Goal: Task Accomplishment & Management: Manage account settings

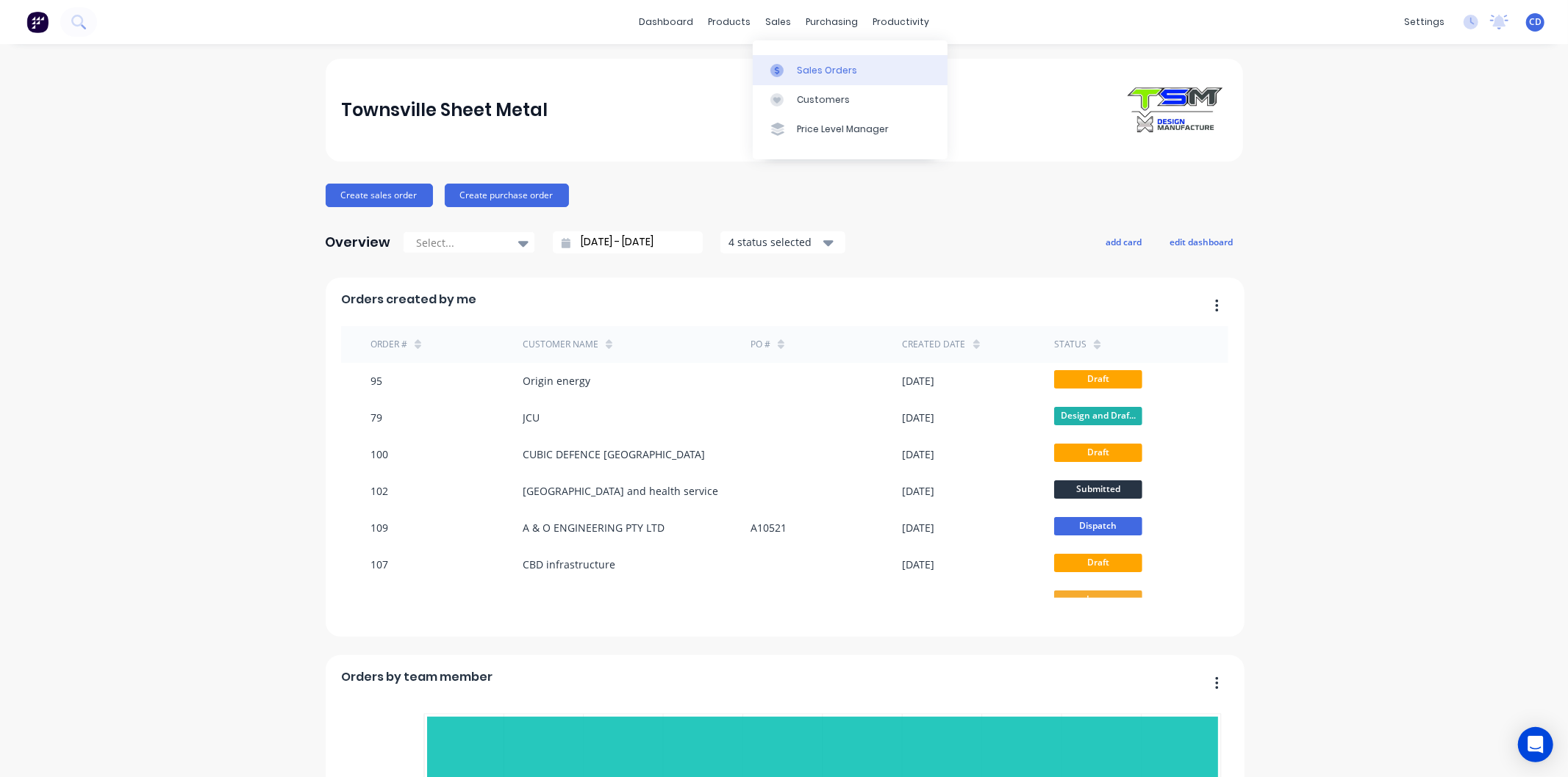
click at [797, 70] on div "Sales Orders" at bounding box center [826, 71] width 60 height 13
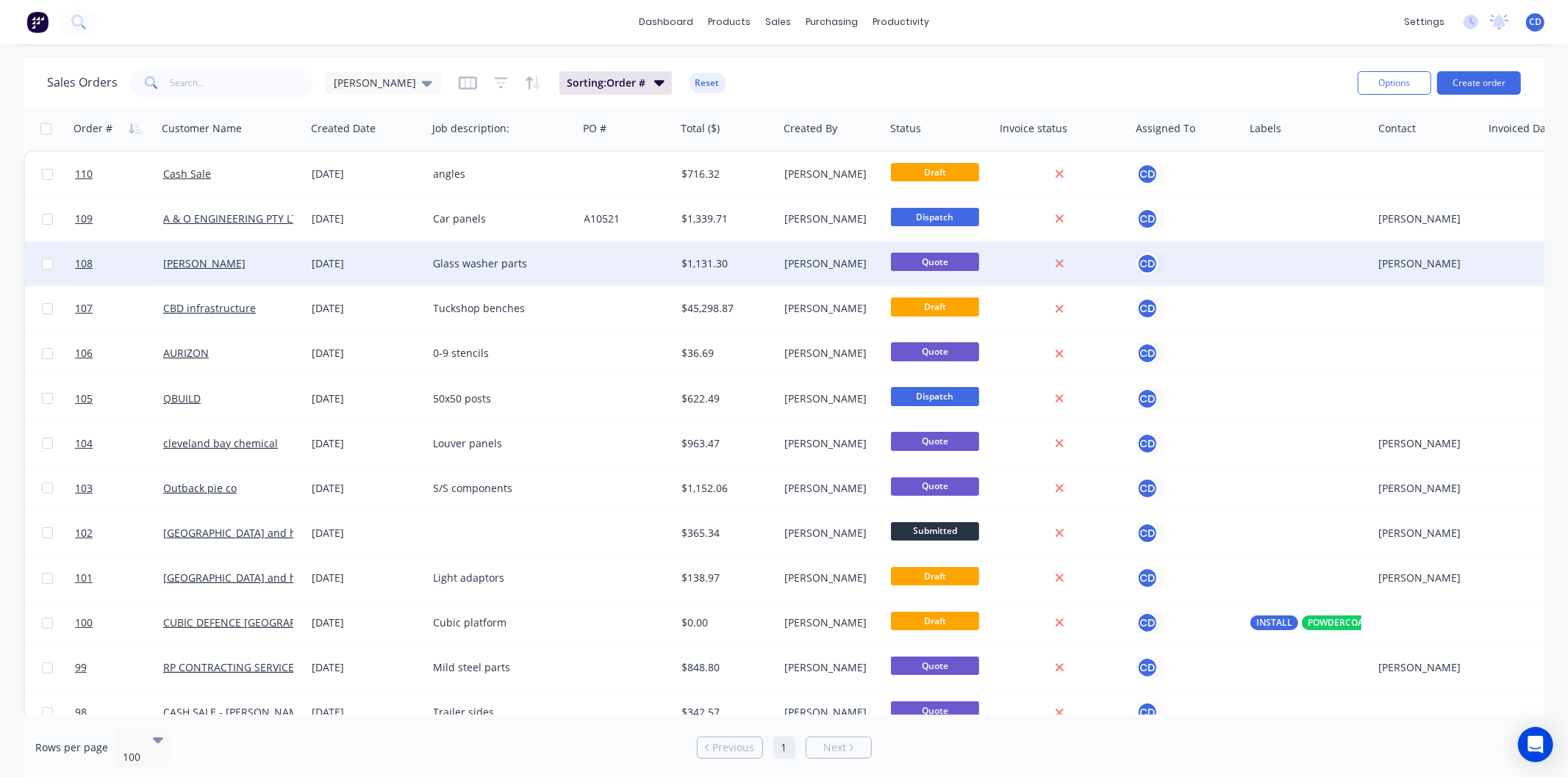
click at [330, 259] on div "[DATE]" at bounding box center [368, 263] width 110 height 14
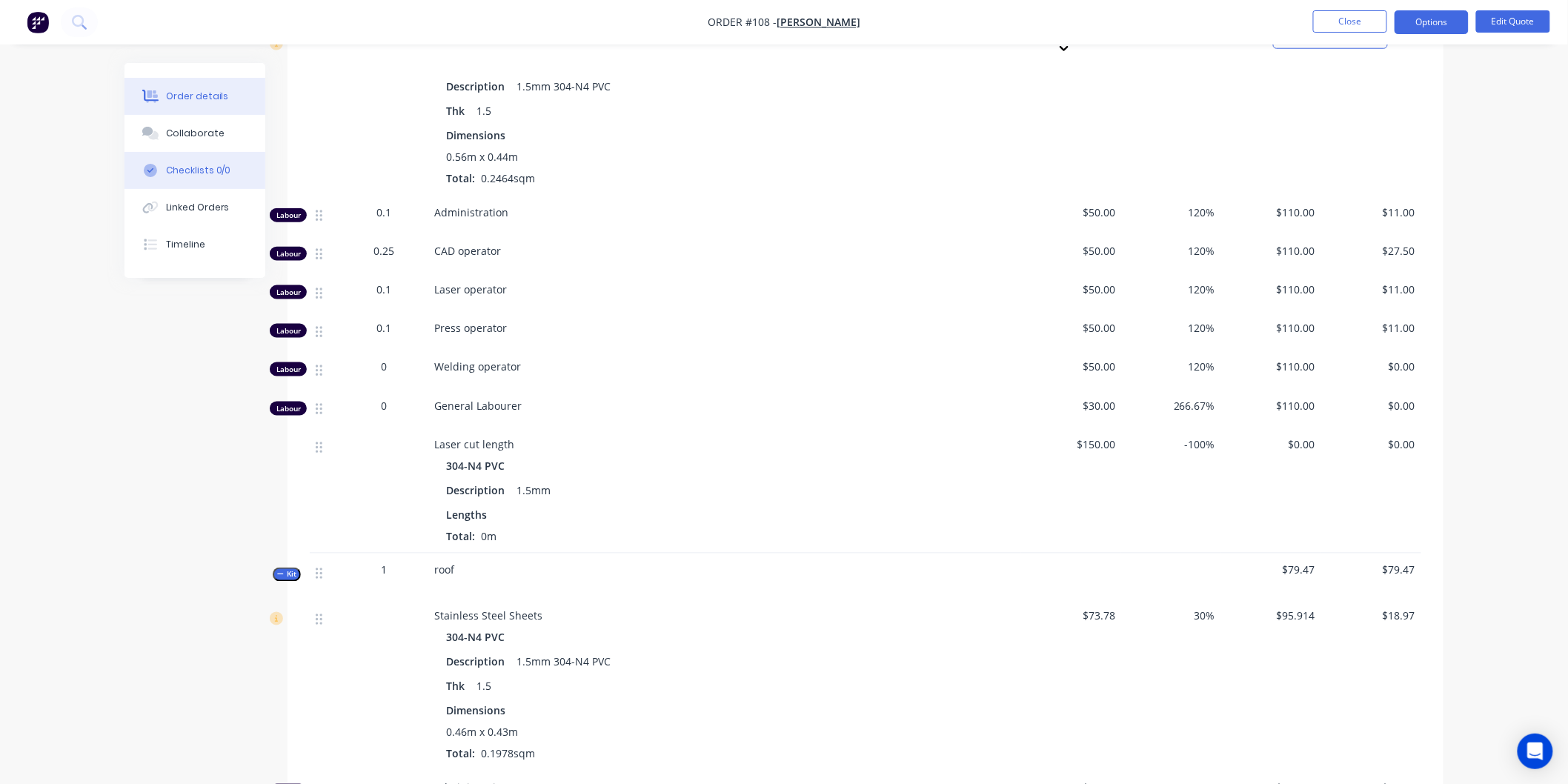
scroll to position [5081, 0]
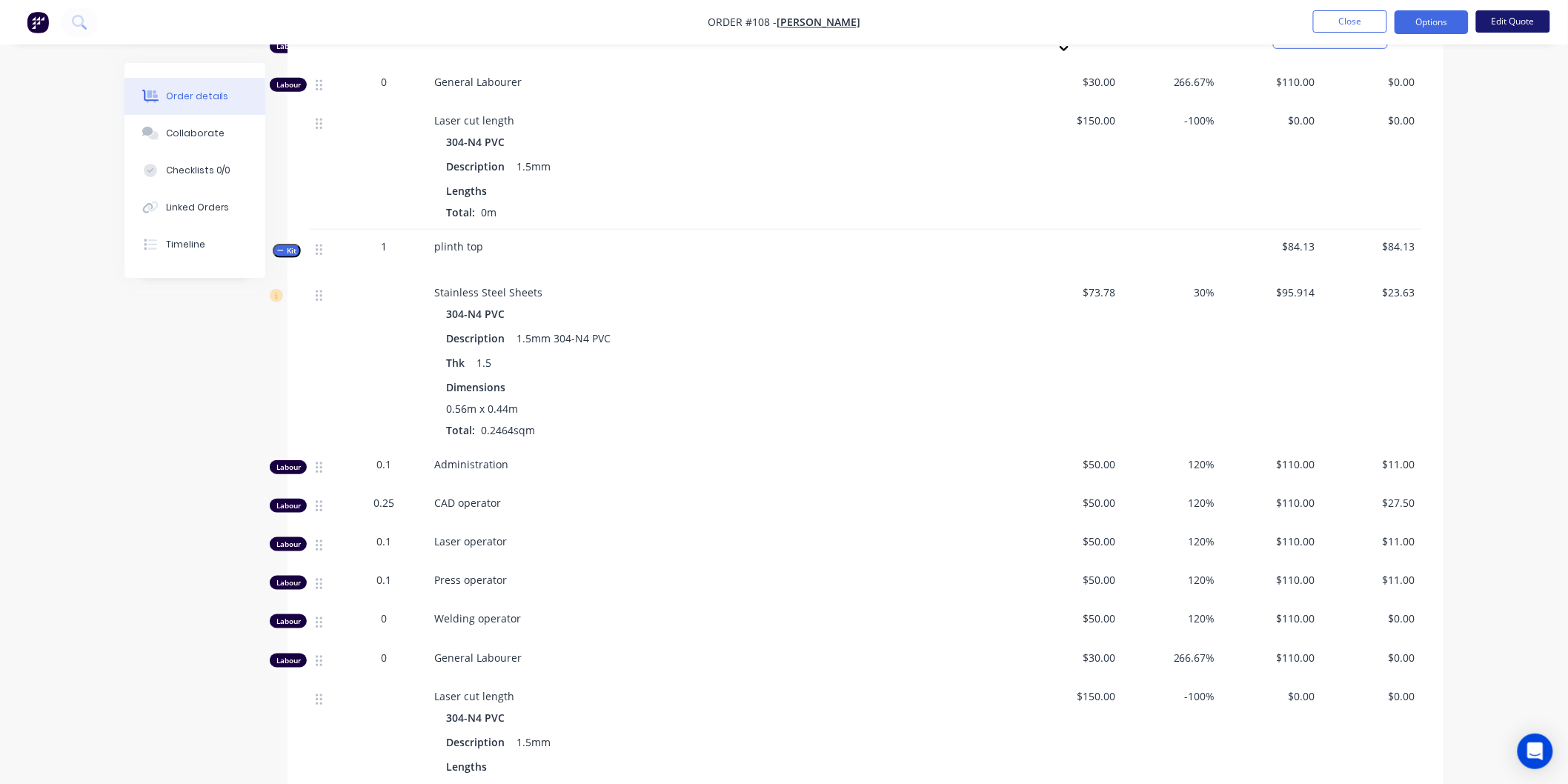
click at [1515, 20] on button "Edit Quote" at bounding box center [1513, 21] width 74 height 22
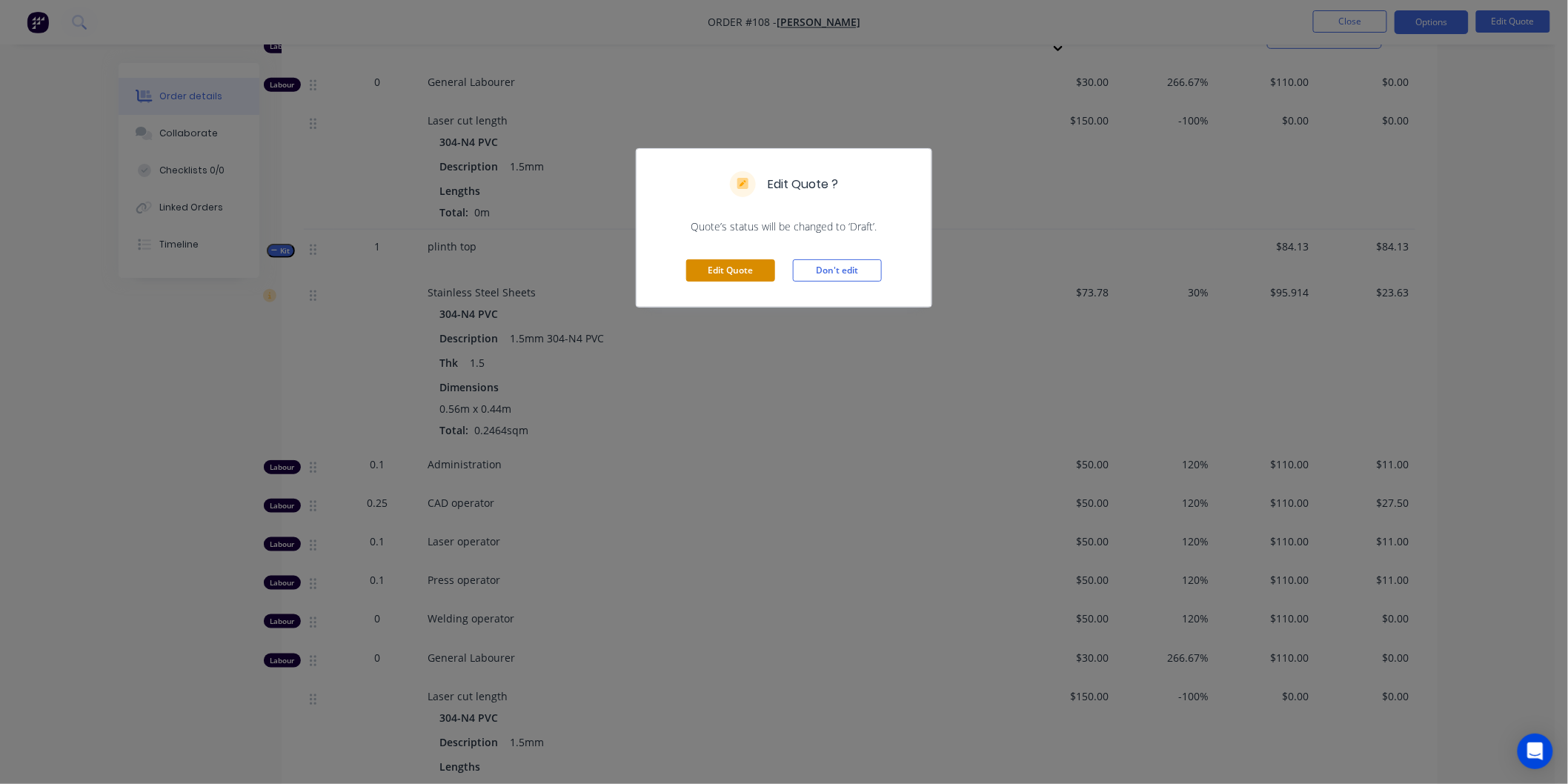
click at [743, 260] on button "Edit Quote" at bounding box center [730, 270] width 89 height 22
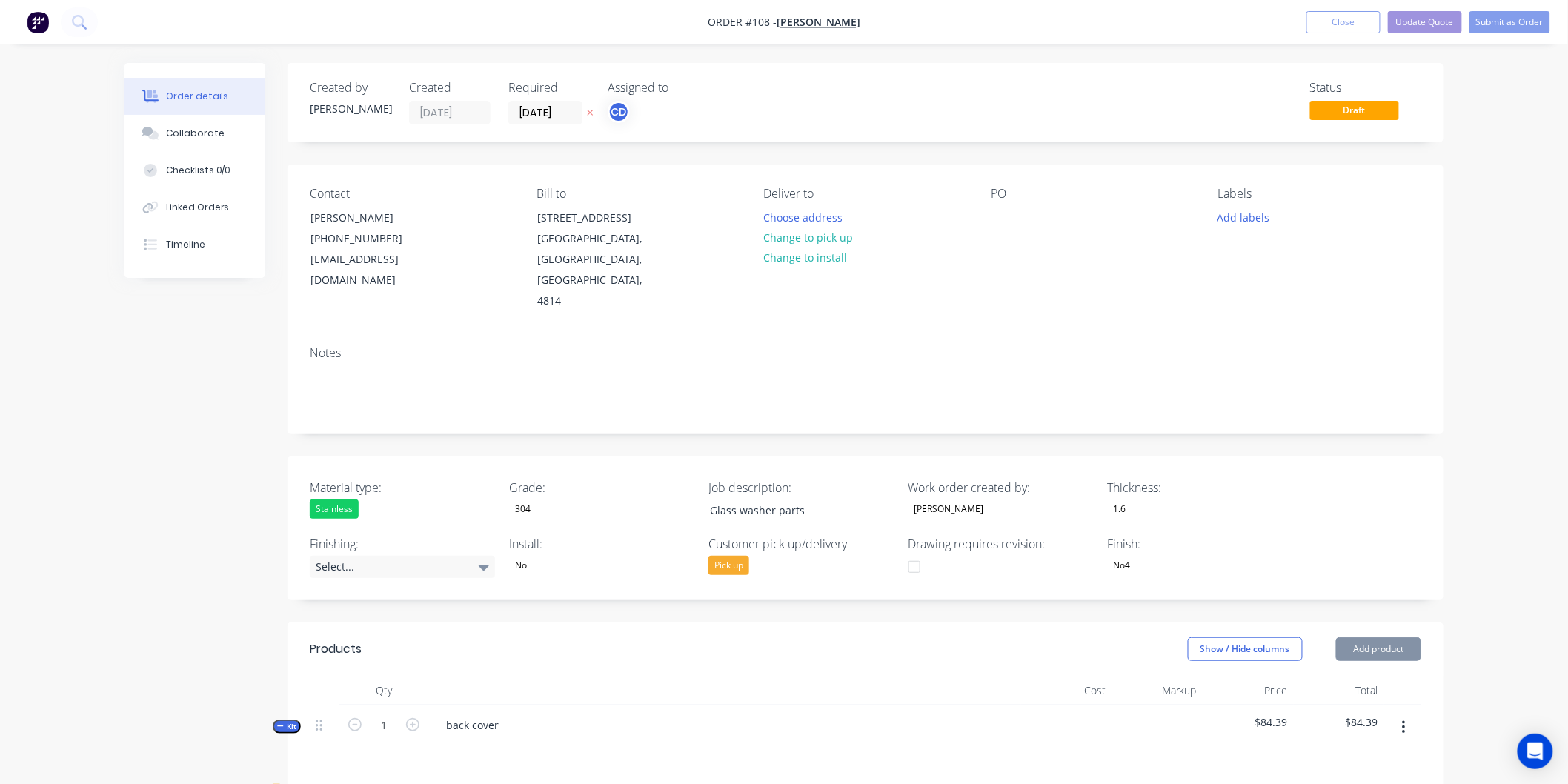
click at [193, 253] on button "Timeline" at bounding box center [195, 245] width 141 height 37
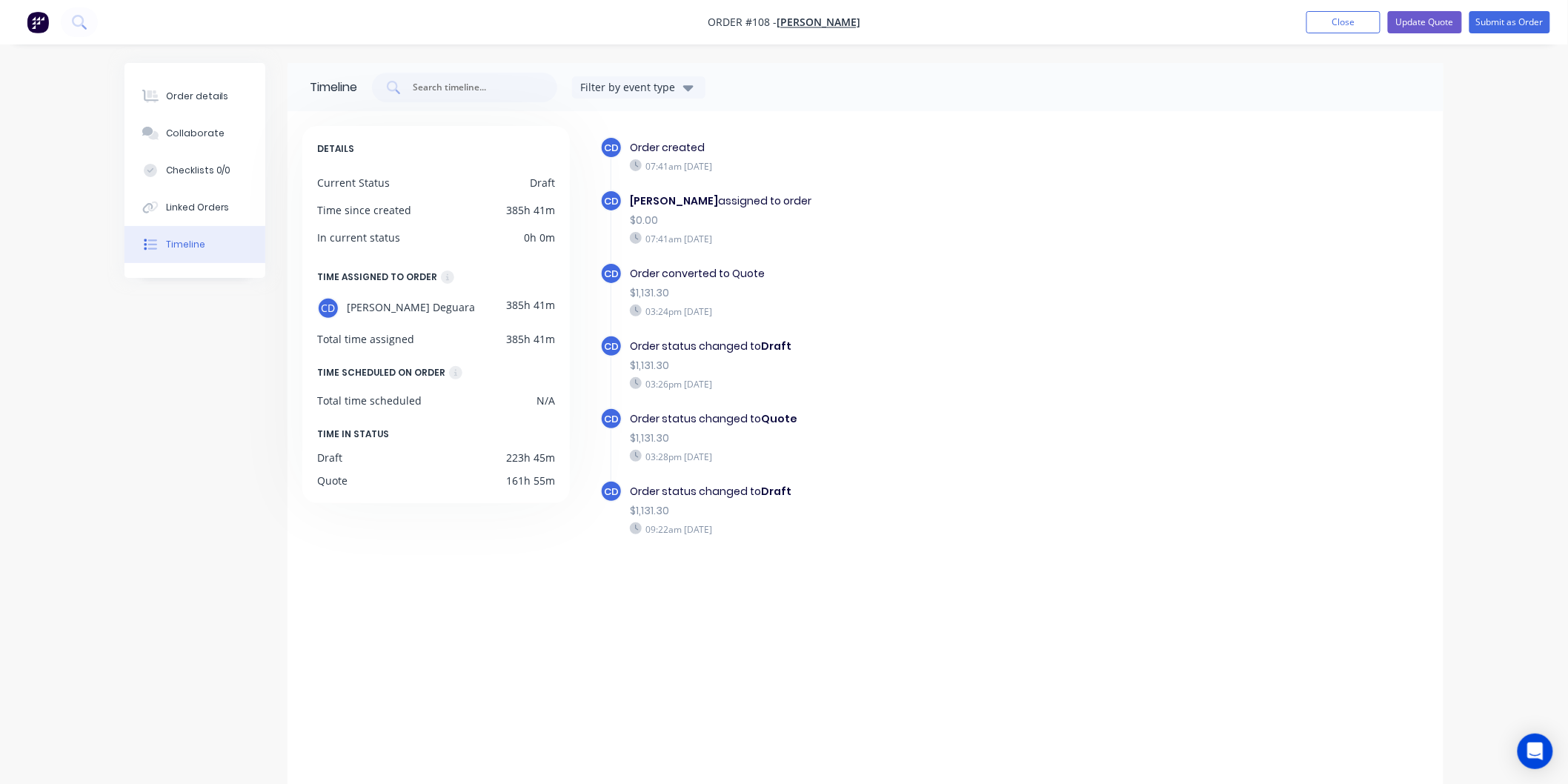
click at [201, 287] on div "Timeline Filter by event type DETAILS Current Status Draft Time since created 3…" at bounding box center [784, 427] width 1319 height 729
click at [195, 161] on button "Checklists 0/0" at bounding box center [195, 171] width 141 height 37
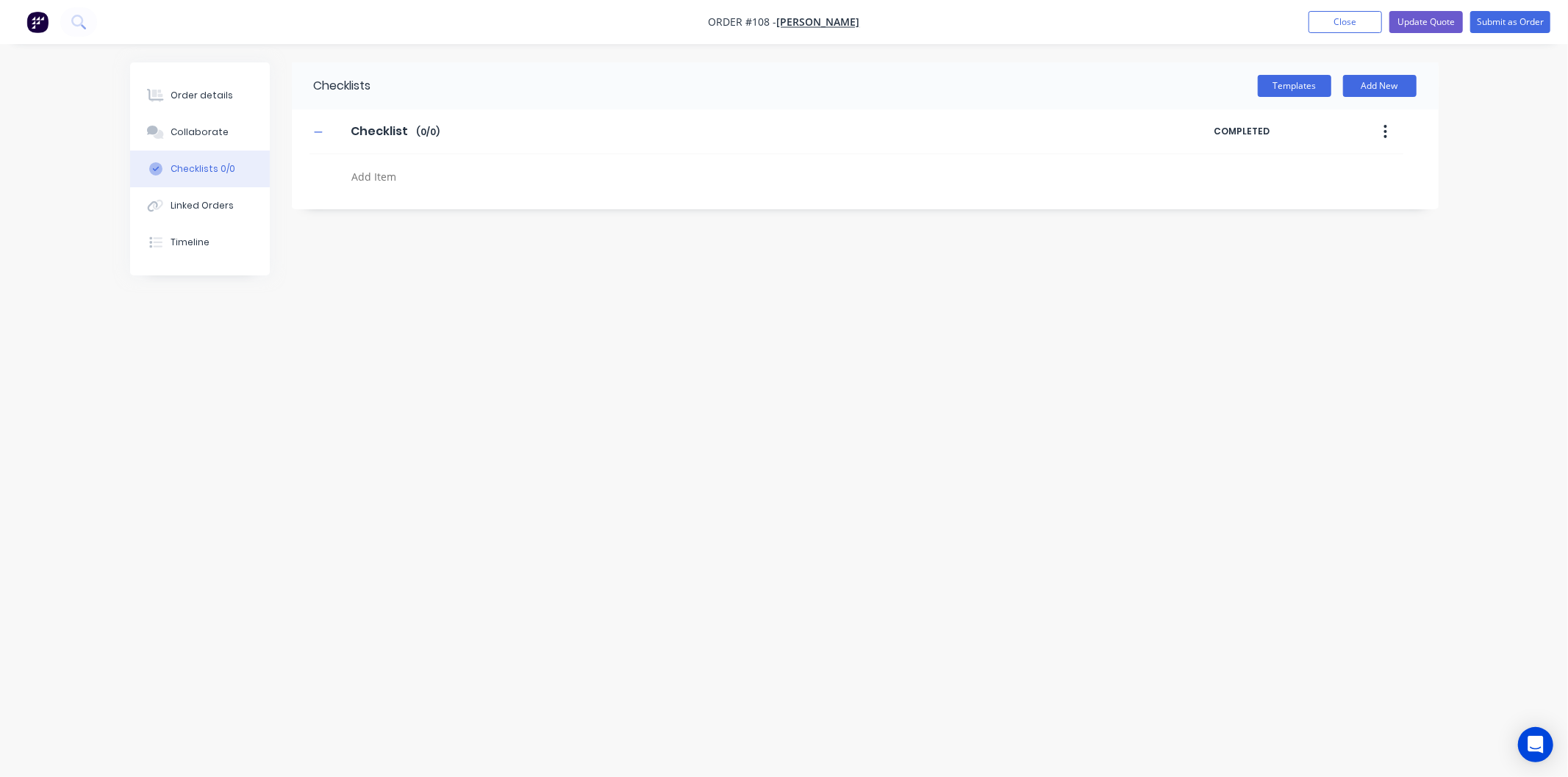
click at [192, 272] on div "Order details Collaborate Checklists 0/0 Linked Orders Timeline" at bounding box center [200, 169] width 140 height 213
click at [211, 88] on div "Order details" at bounding box center [201, 95] width 62 height 13
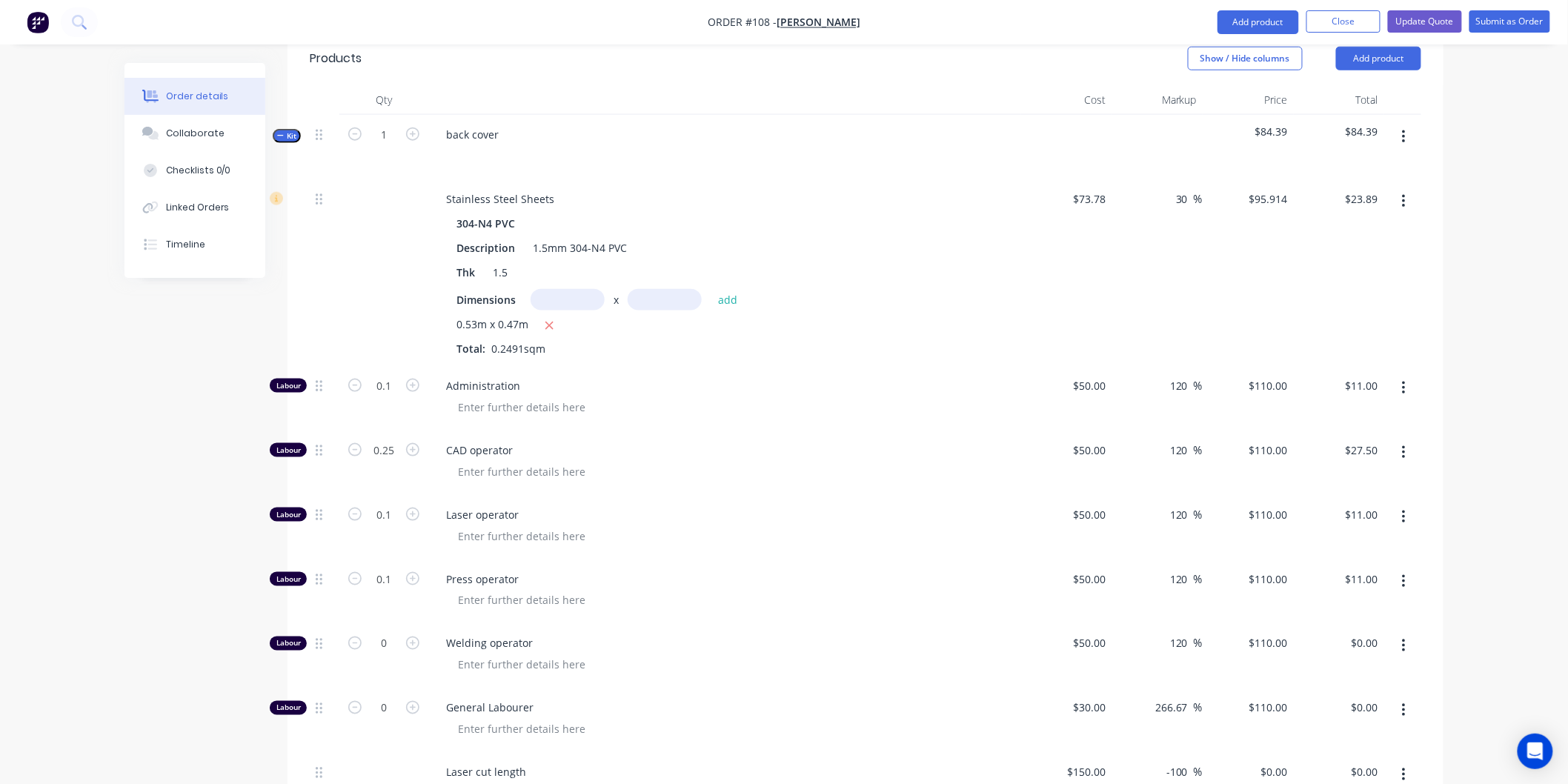
scroll to position [658, 0]
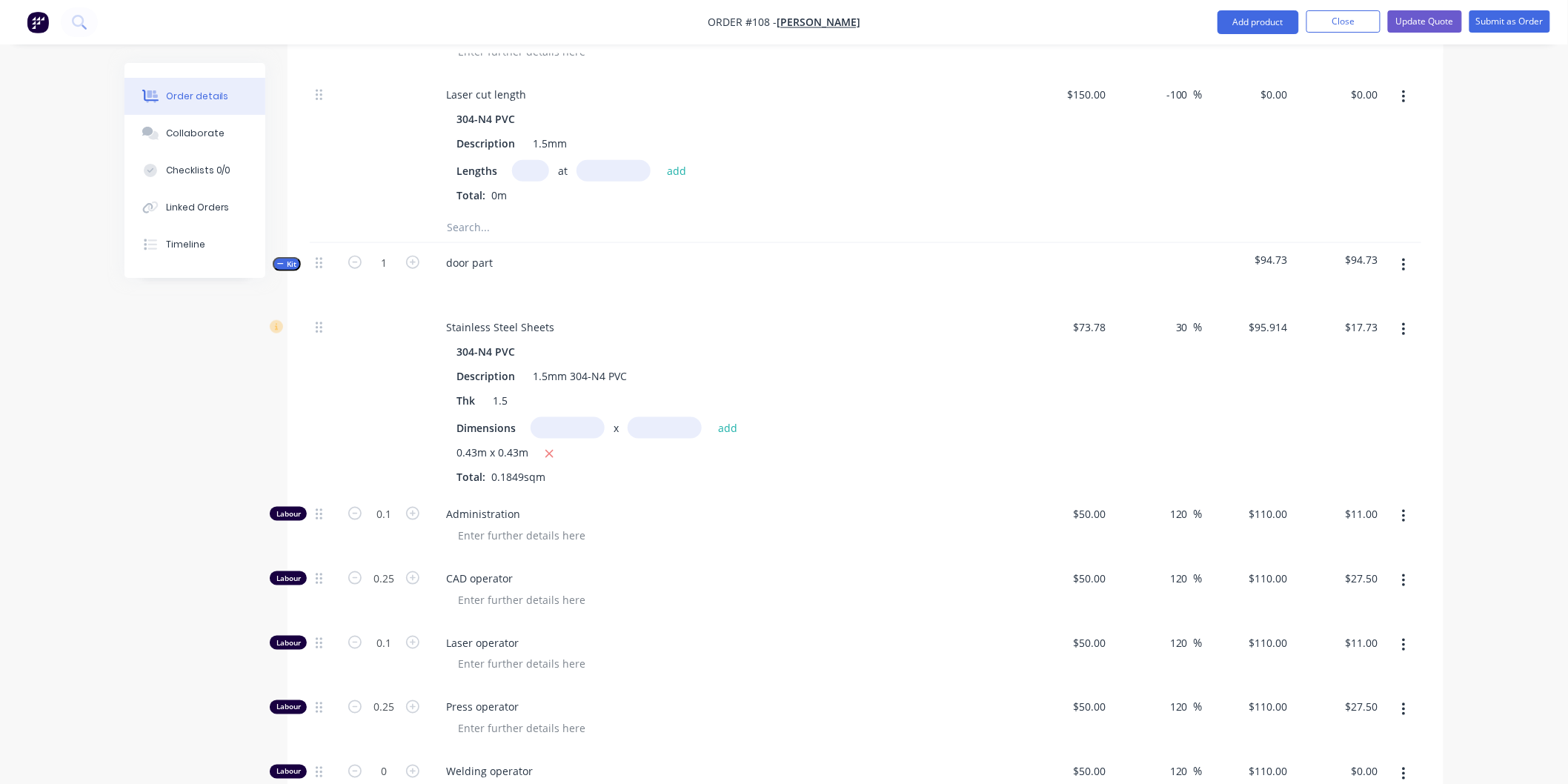
scroll to position [3048, 0]
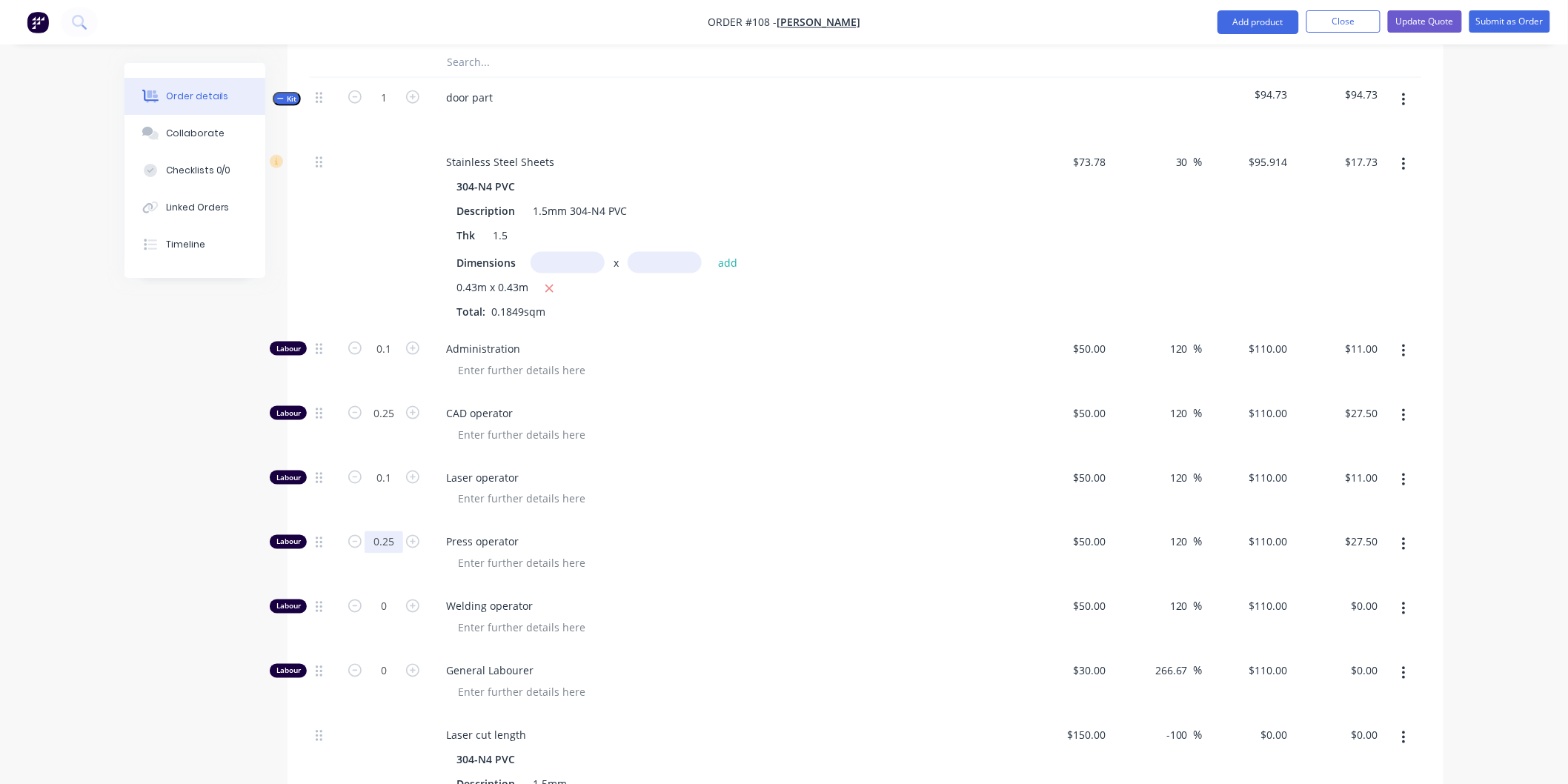
click at [399, 531] on input "0.25" at bounding box center [383, 543] width 38 height 22
type input "0.1"
click at [909, 479] on div "Laser operator" at bounding box center [725, 491] width 593 height 65
type input "$11.00"
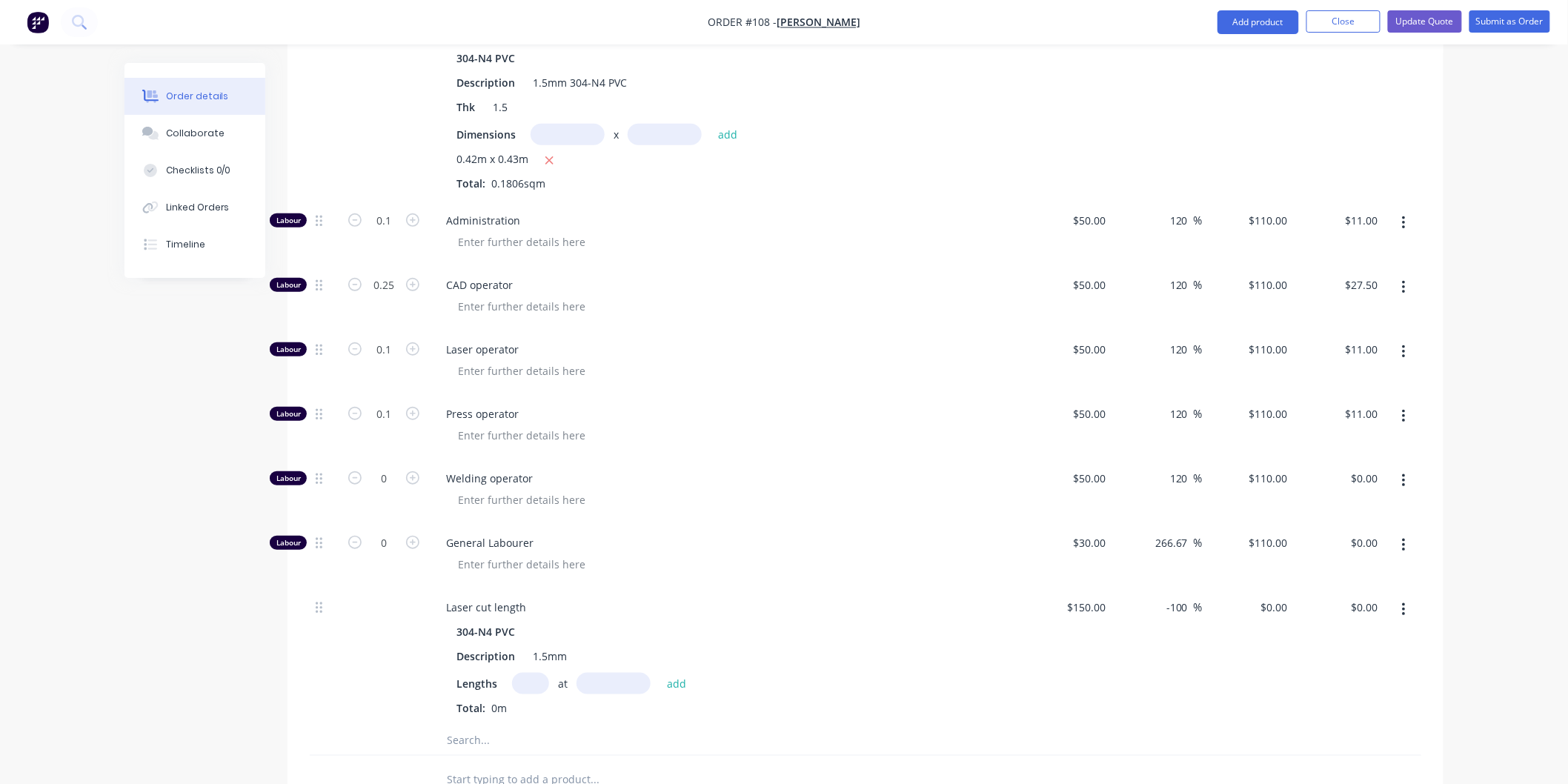
scroll to position [9555, 0]
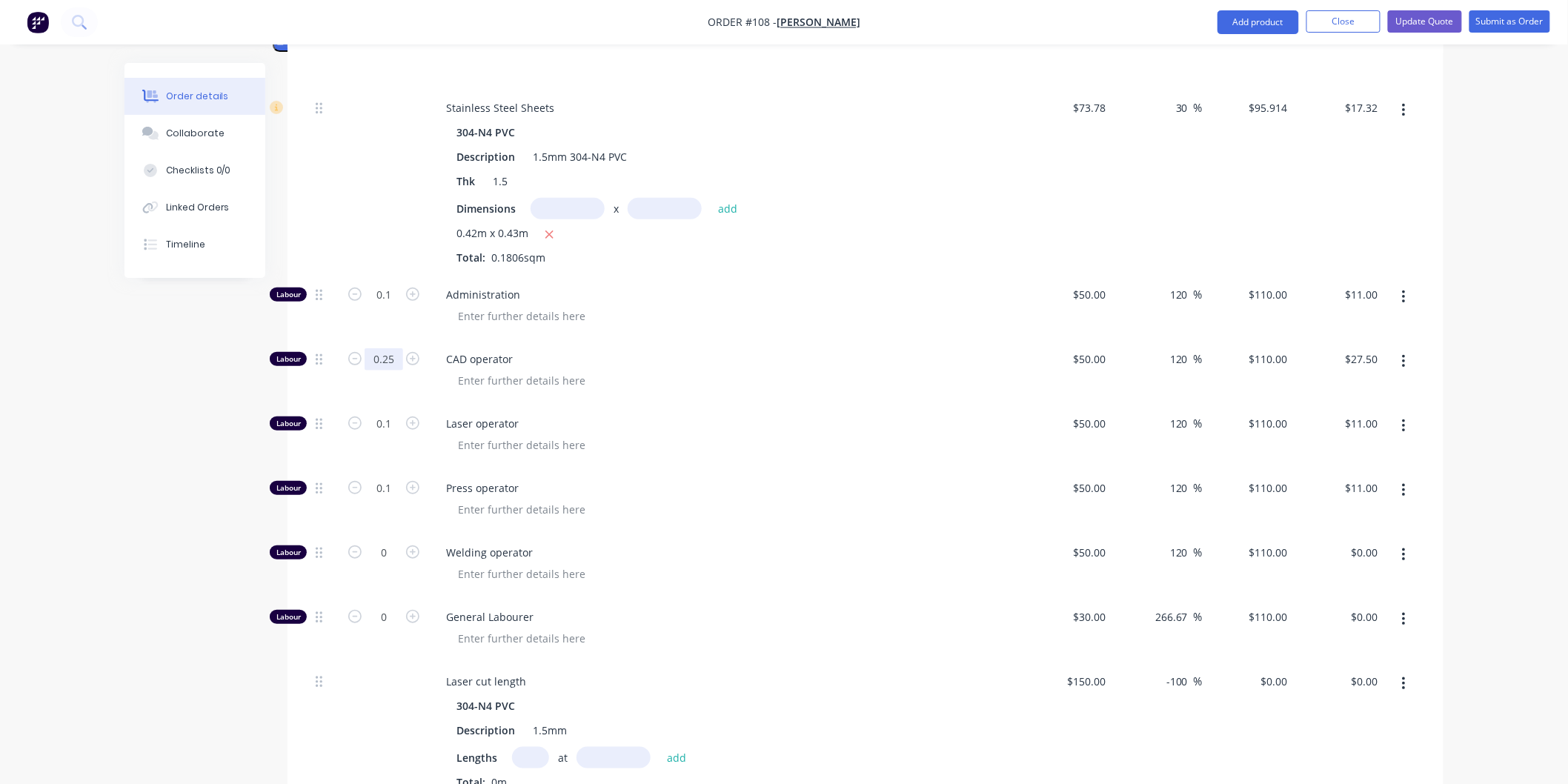
click at [394, 349] on input "0.25" at bounding box center [383, 360] width 38 height 22
type input "0.1"
click at [678, 404] on div "Laser operator" at bounding box center [725, 436] width 593 height 65
type input "$11.00"
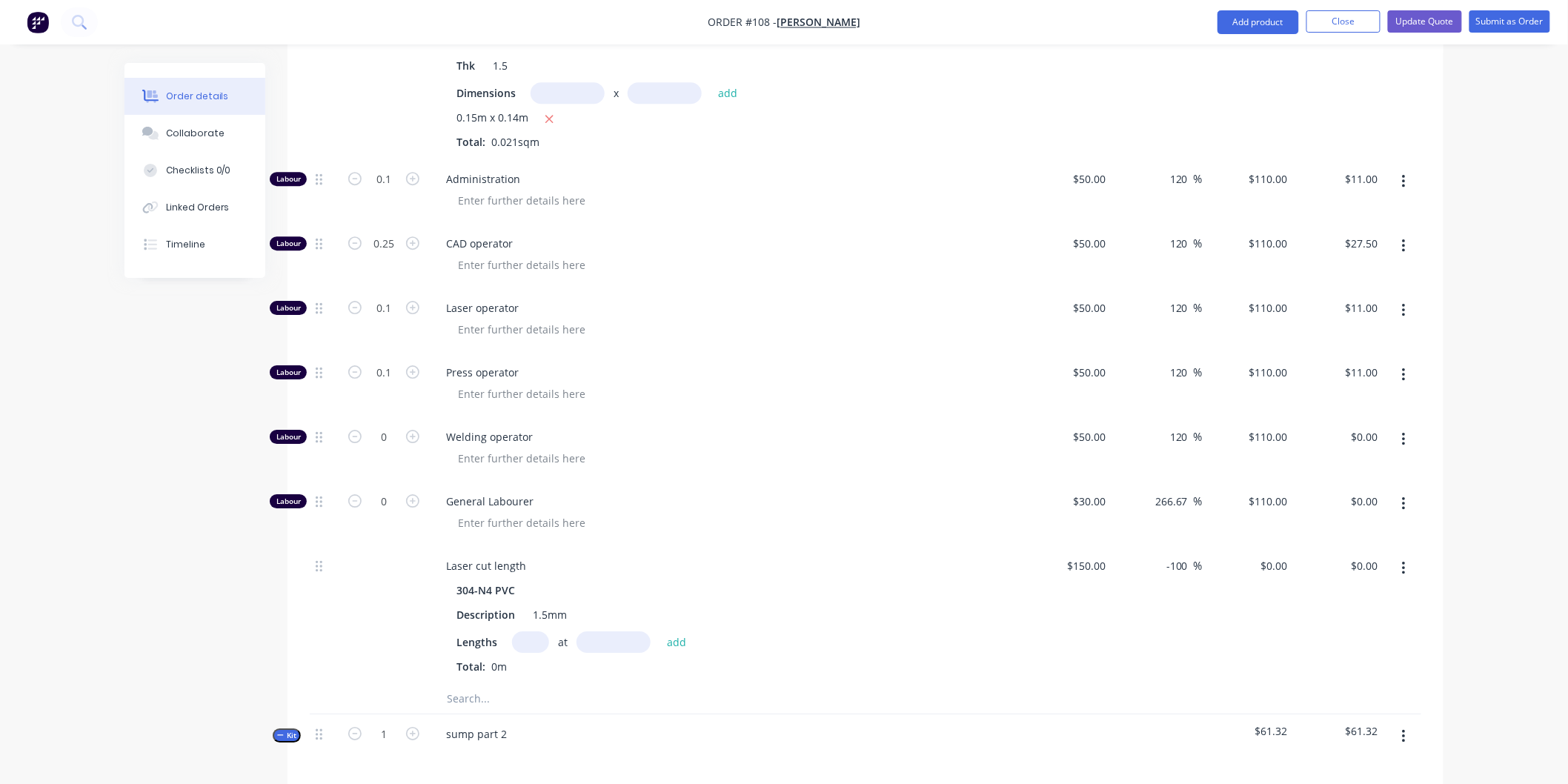
scroll to position [8752, 0]
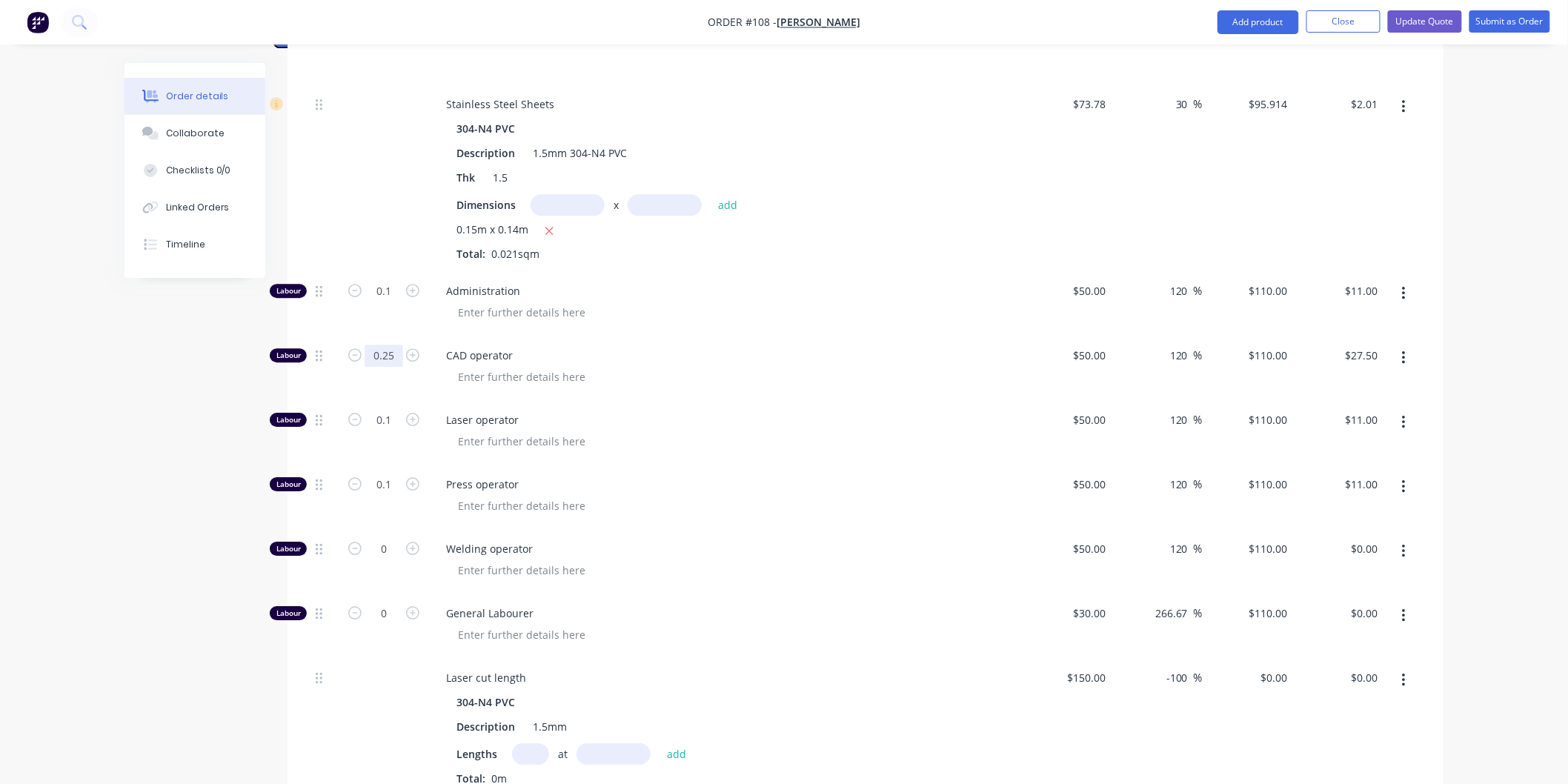
click at [395, 344] on input "0.25" at bounding box center [383, 355] width 38 height 22
type input "0.1"
click at [812, 366] on div at bounding box center [731, 377] width 569 height 21
type input "$11.00"
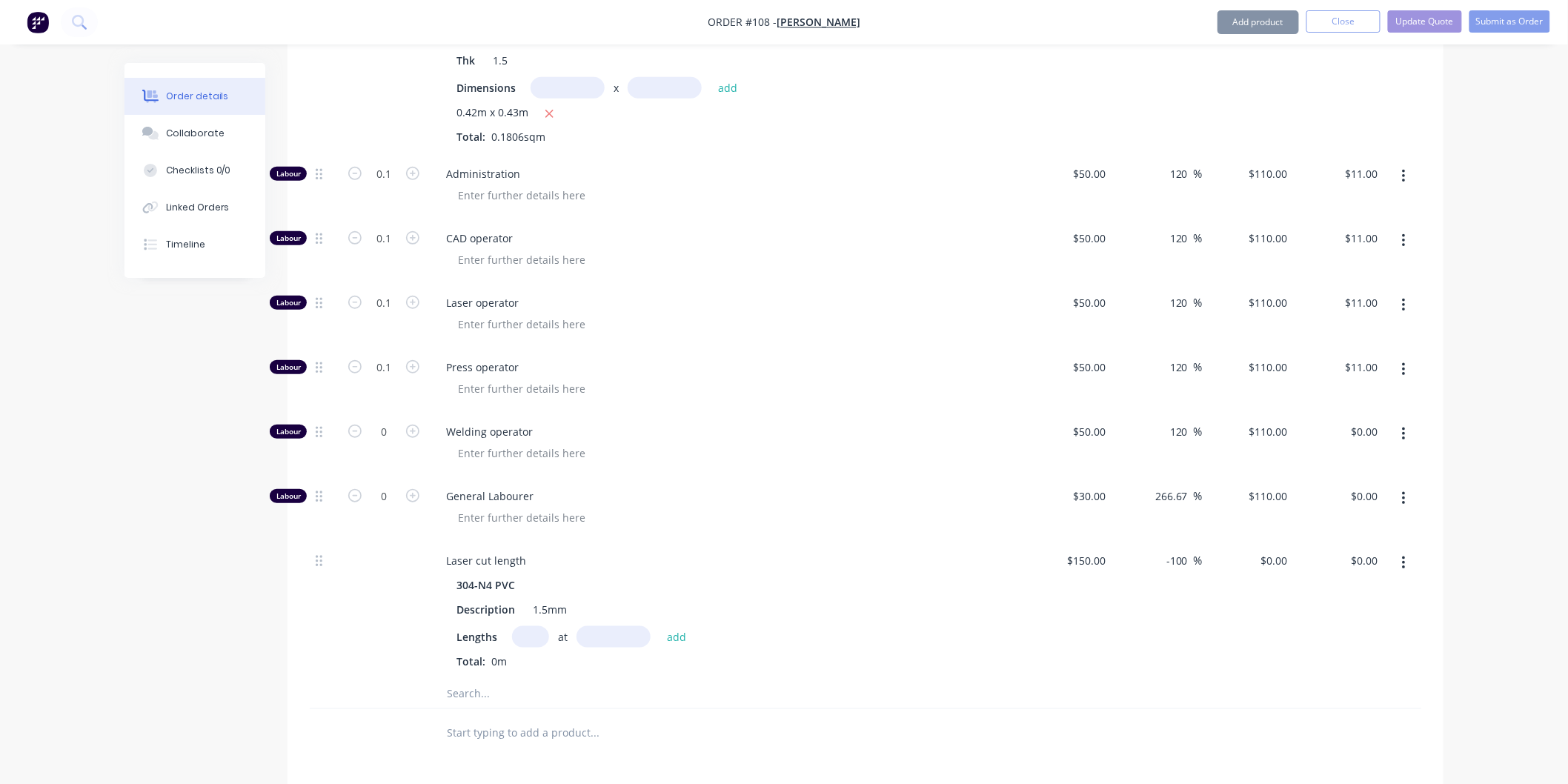
scroll to position [9905, 0]
